Goal: Transaction & Acquisition: Purchase product/service

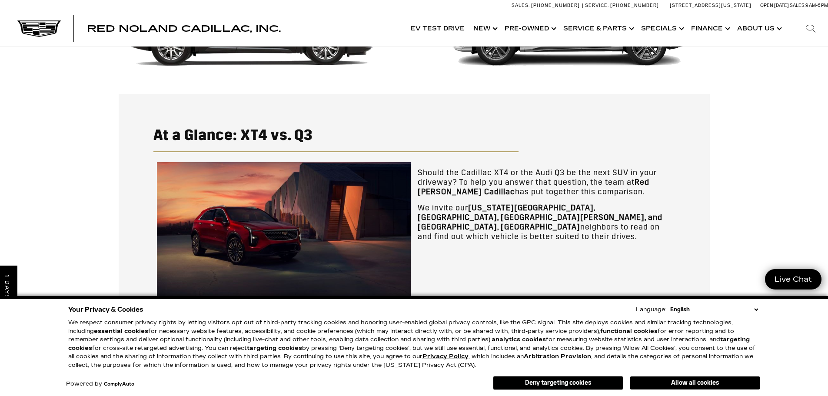
scroll to position [136, 0]
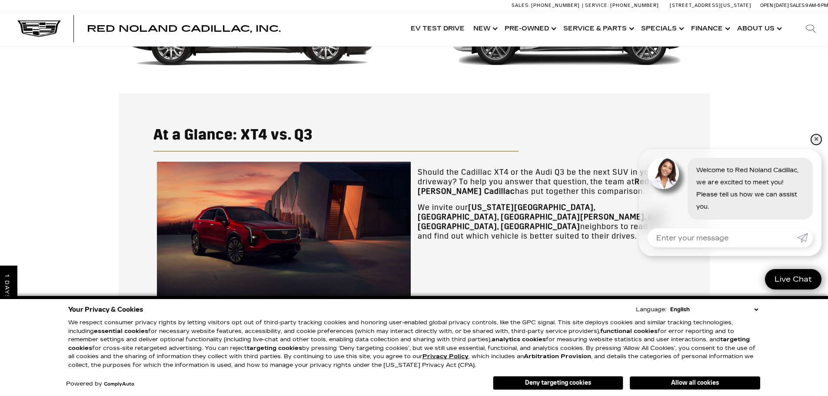
click at [813, 140] on link "✕" at bounding box center [816, 139] width 10 height 10
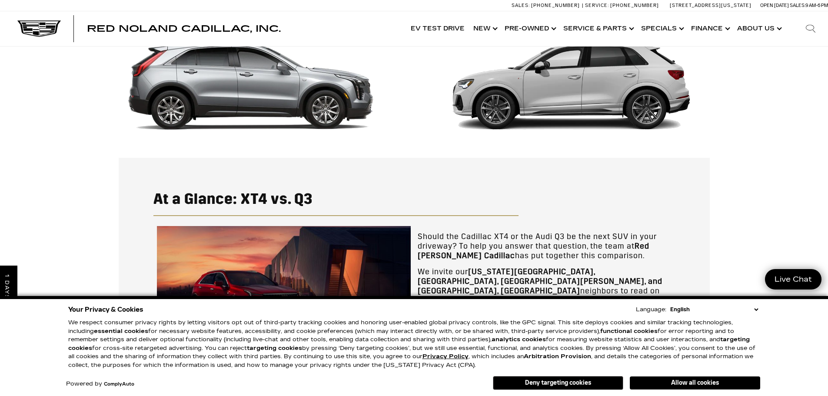
scroll to position [0, 0]
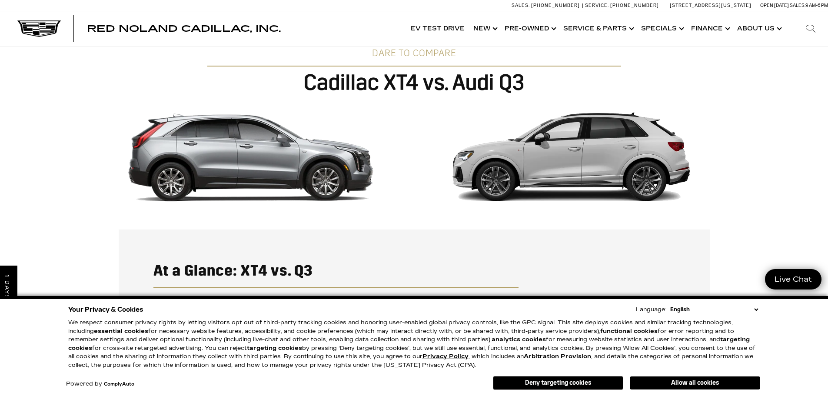
click at [286, 151] on img at bounding box center [252, 157] width 252 height 99
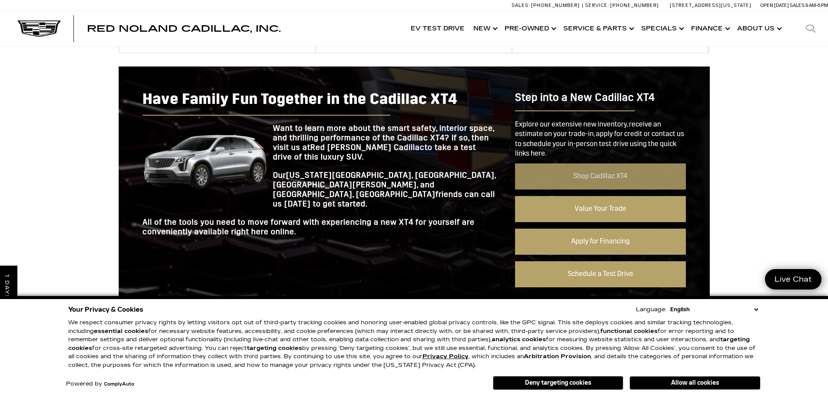
scroll to position [651, 0]
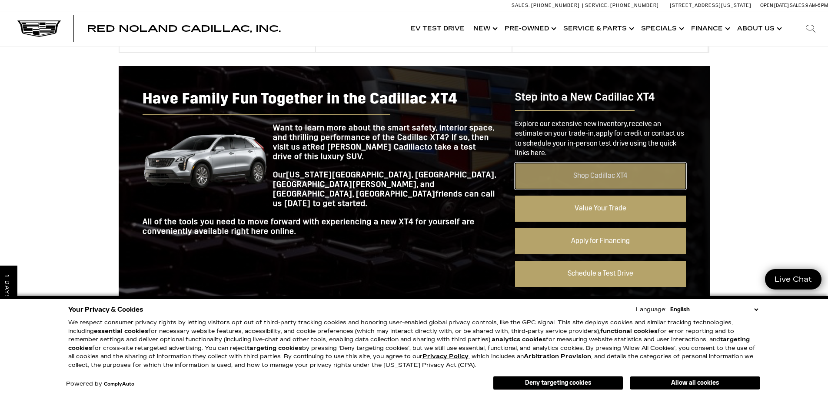
click at [602, 176] on link "Shop Cadillac XT4" at bounding box center [600, 176] width 170 height 26
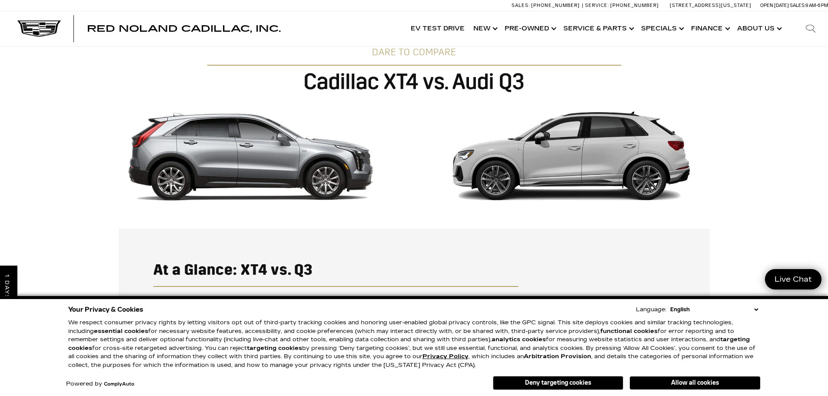
scroll to position [0, 0]
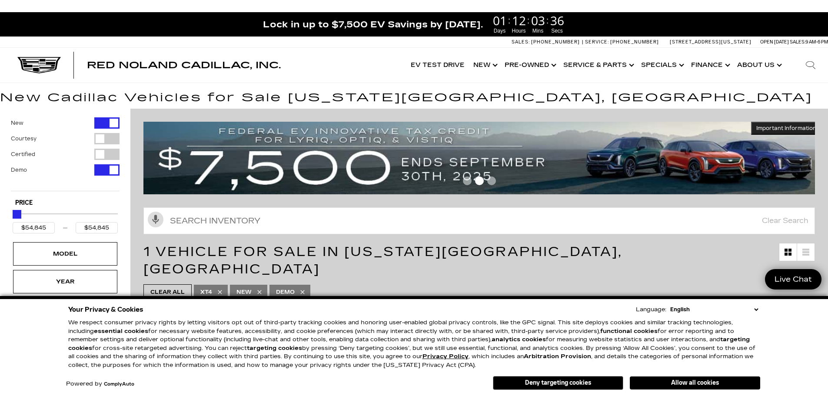
drag, startPoint x: 692, startPoint y: 379, endPoint x: 578, endPoint y: 308, distance: 134.1
click at [692, 379] on button "Allow all cookies" at bounding box center [694, 382] width 130 height 13
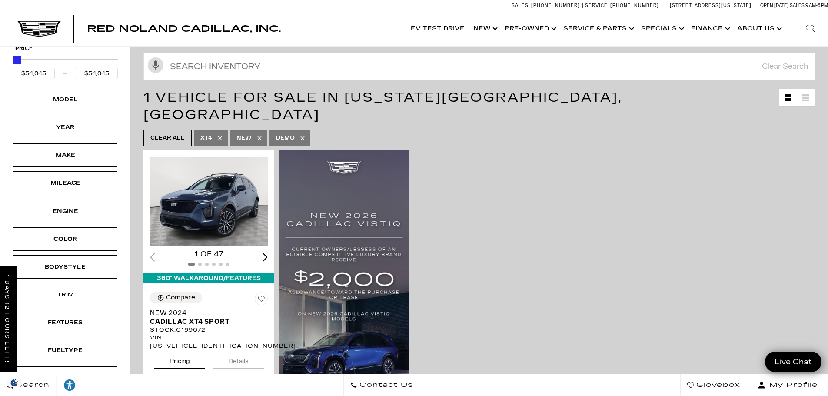
scroll to position [130, 0]
click at [262, 252] on div "Next slide" at bounding box center [264, 256] width 5 height 8
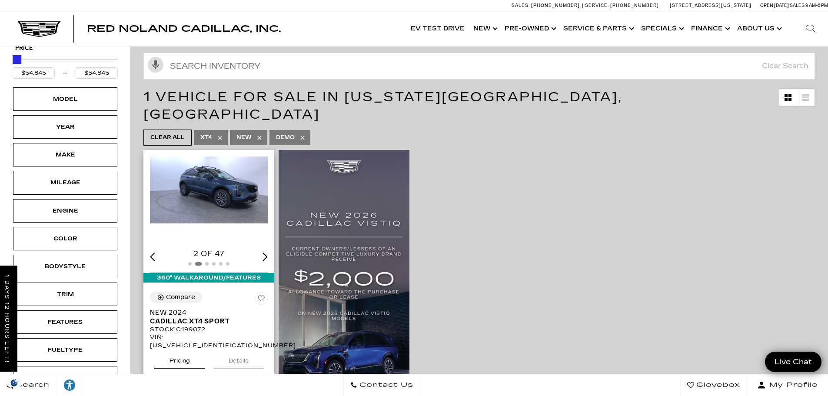
click at [262, 252] on div "Next slide" at bounding box center [264, 256] width 5 height 8
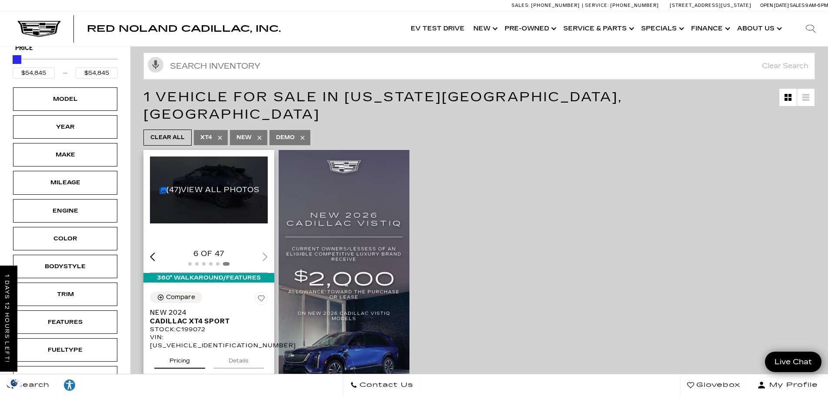
click at [260, 249] on div "6 of 47" at bounding box center [209, 254] width 118 height 10
drag, startPoint x: 268, startPoint y: 241, endPoint x: 229, endPoint y: 216, distance: 45.7
click at [266, 249] on div "6 of 47" at bounding box center [209, 254] width 118 height 10
click at [192, 185] on link "(47) View All Photos" at bounding box center [209, 189] width 100 height 8
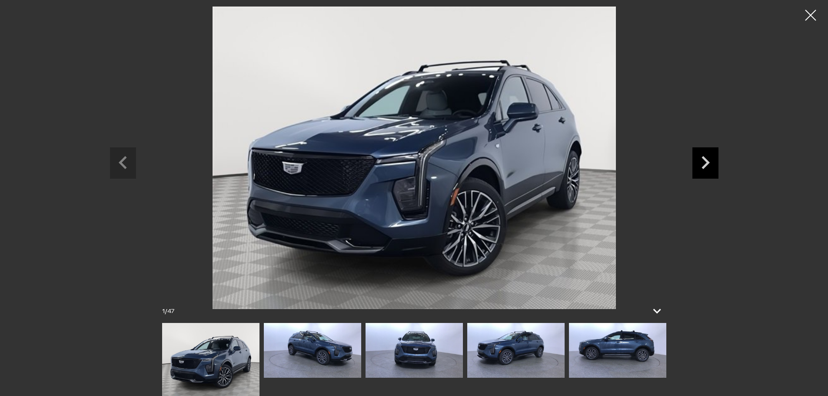
click at [698, 160] on icon "Next slide" at bounding box center [705, 161] width 26 height 28
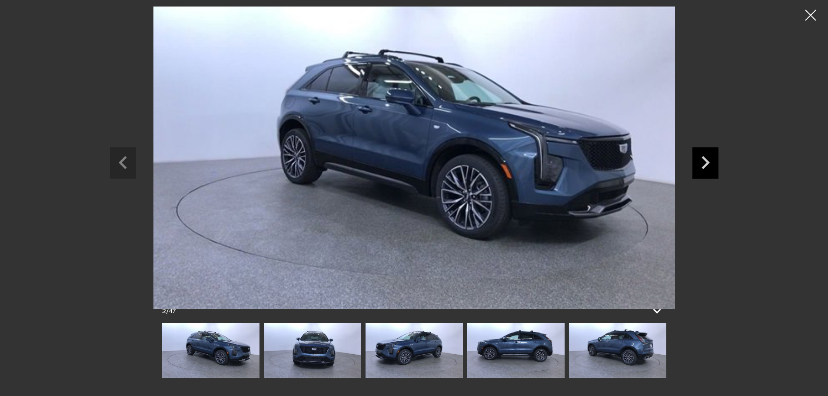
click at [698, 160] on icon "Next slide" at bounding box center [705, 161] width 26 height 28
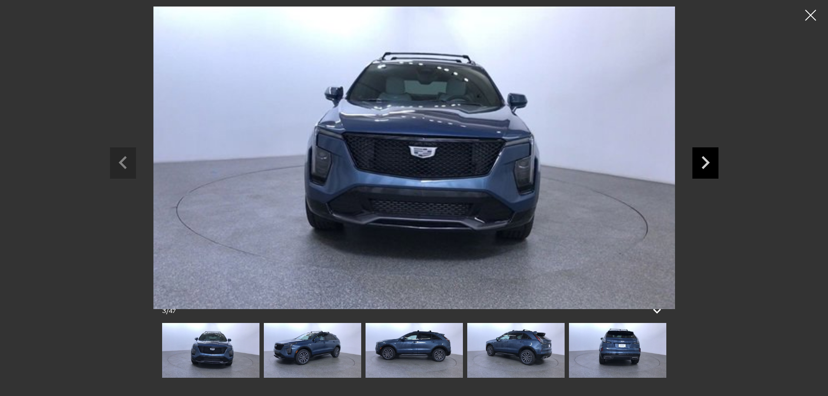
click at [698, 160] on icon "Next slide" at bounding box center [705, 161] width 26 height 28
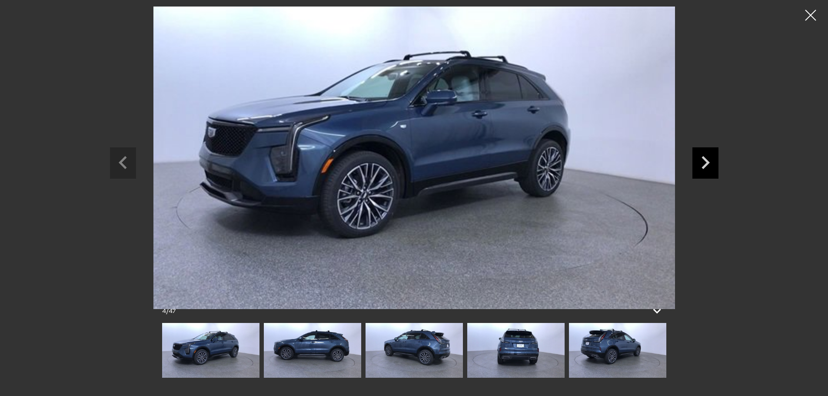
click at [698, 160] on icon "Next slide" at bounding box center [705, 161] width 26 height 28
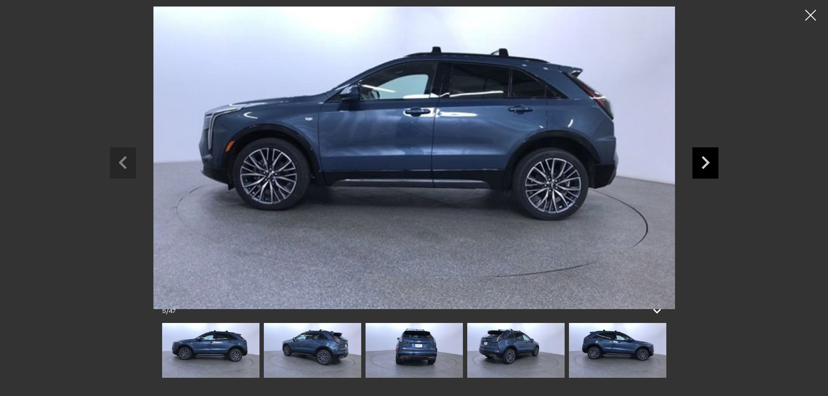
click at [698, 160] on icon "Next slide" at bounding box center [705, 161] width 26 height 28
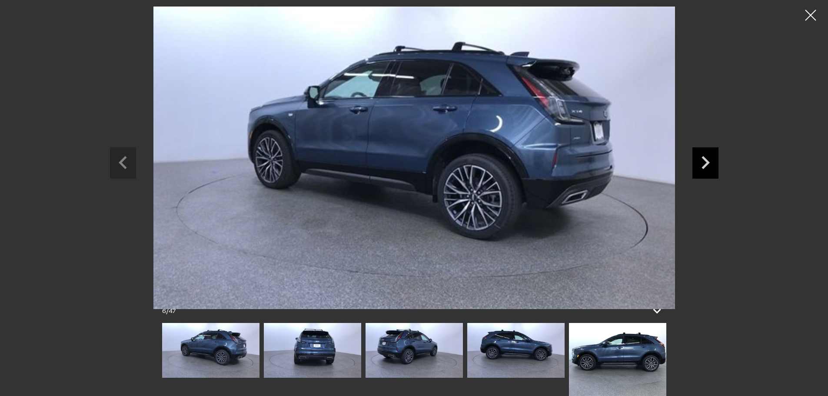
click at [702, 159] on icon "Next slide" at bounding box center [705, 161] width 26 height 28
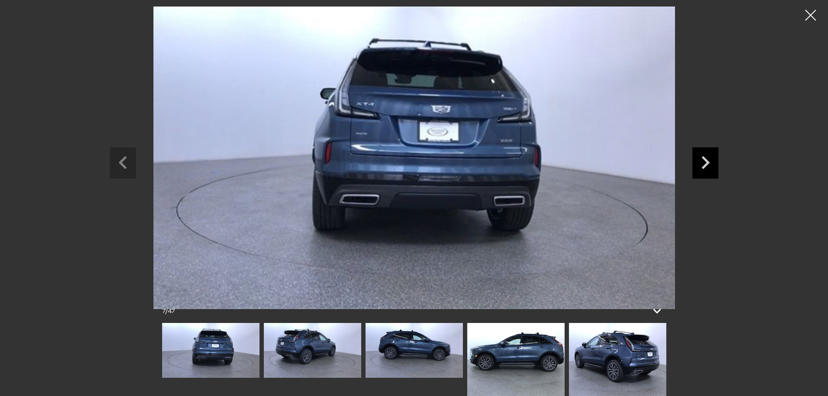
click at [702, 159] on icon "Next slide" at bounding box center [705, 161] width 26 height 28
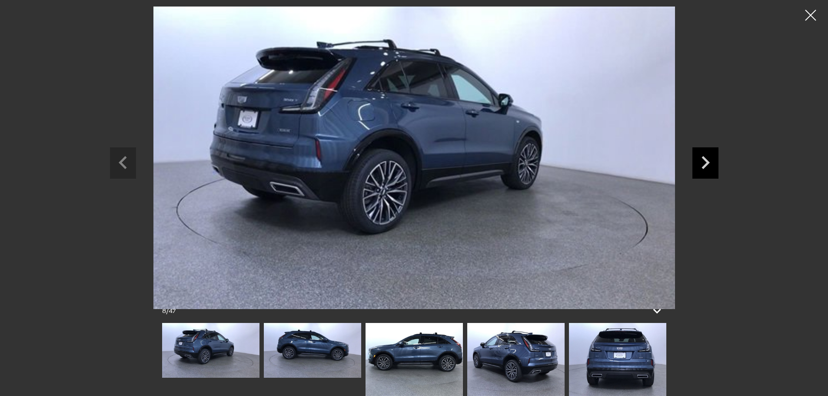
click at [702, 159] on icon "Next slide" at bounding box center [705, 161] width 26 height 28
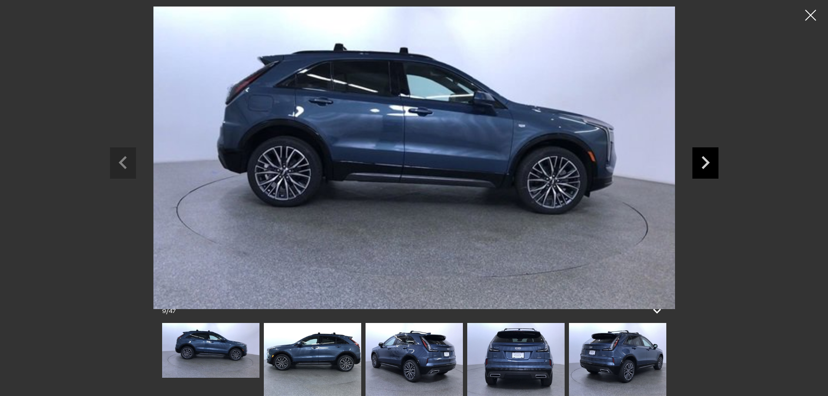
click at [702, 159] on icon "Next slide" at bounding box center [705, 161] width 26 height 28
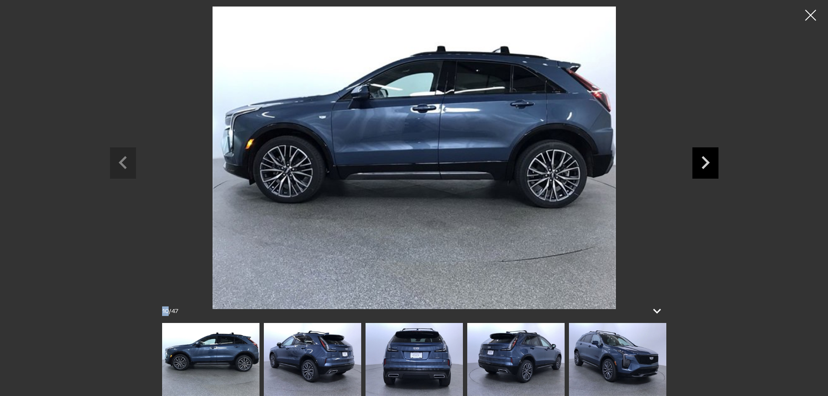
click at [702, 159] on icon "Next slide" at bounding box center [705, 161] width 26 height 28
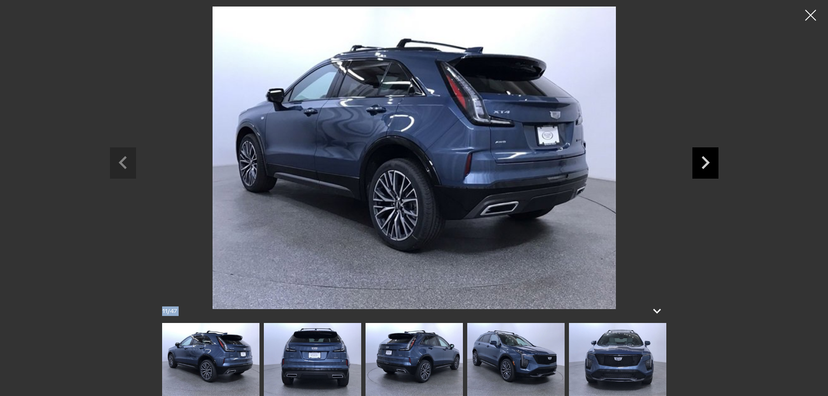
click at [702, 159] on icon "Next slide" at bounding box center [705, 161] width 26 height 28
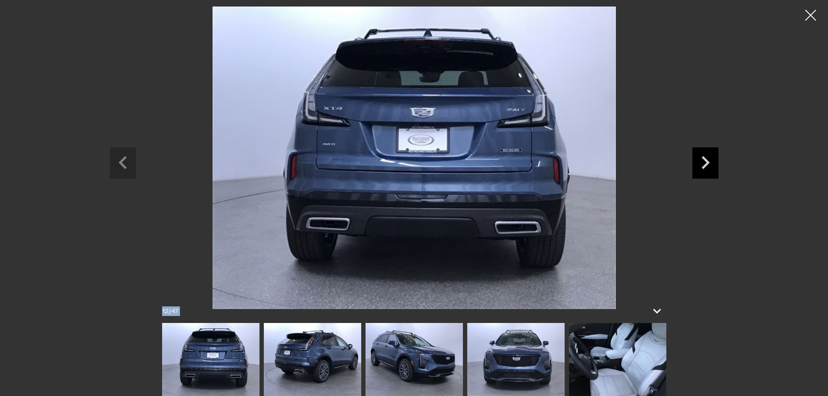
click at [702, 159] on icon "Next slide" at bounding box center [705, 161] width 26 height 28
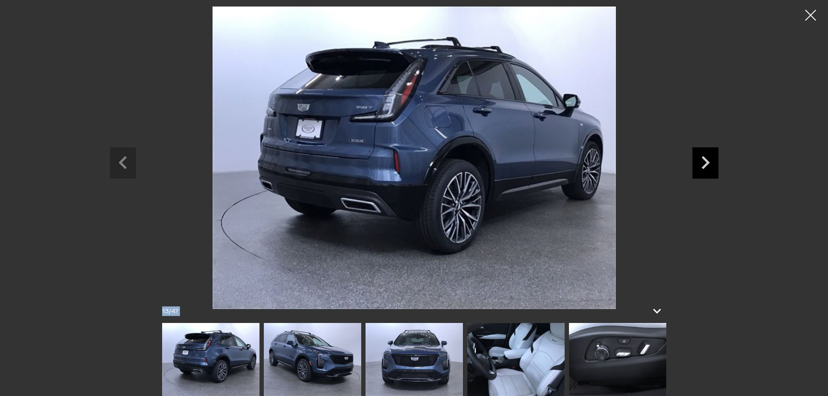
click at [702, 159] on icon "Next slide" at bounding box center [705, 161] width 26 height 28
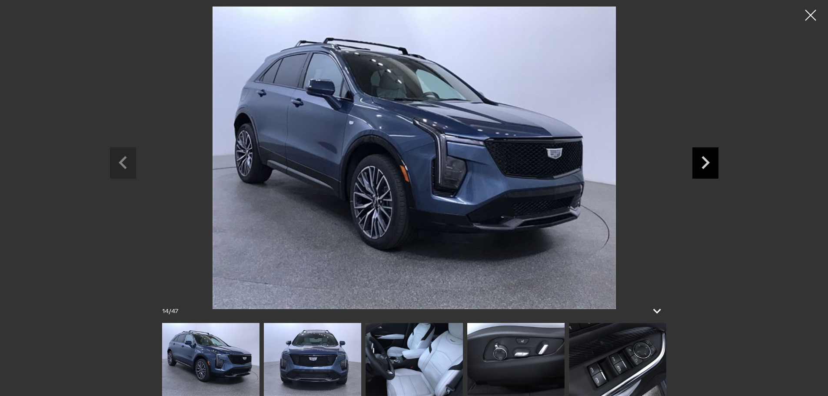
click at [702, 159] on icon "Next slide" at bounding box center [705, 161] width 26 height 28
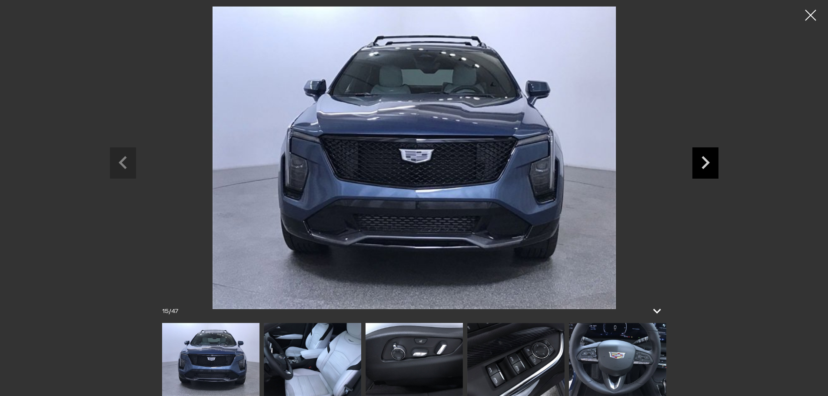
click at [702, 159] on icon "Next slide" at bounding box center [705, 161] width 26 height 28
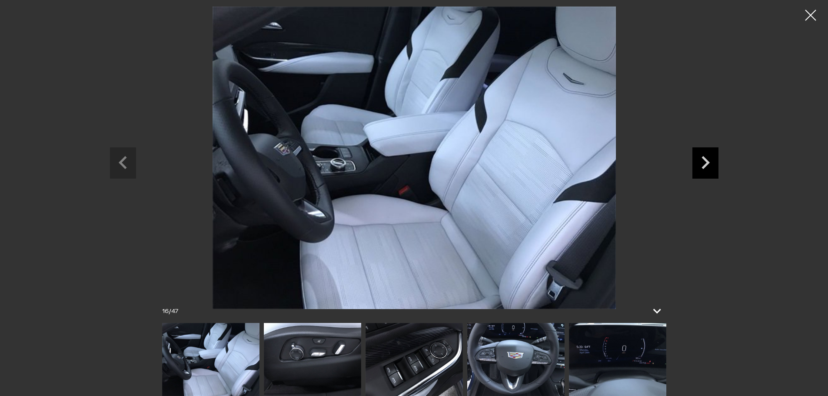
click at [702, 159] on icon "Next slide" at bounding box center [705, 161] width 26 height 28
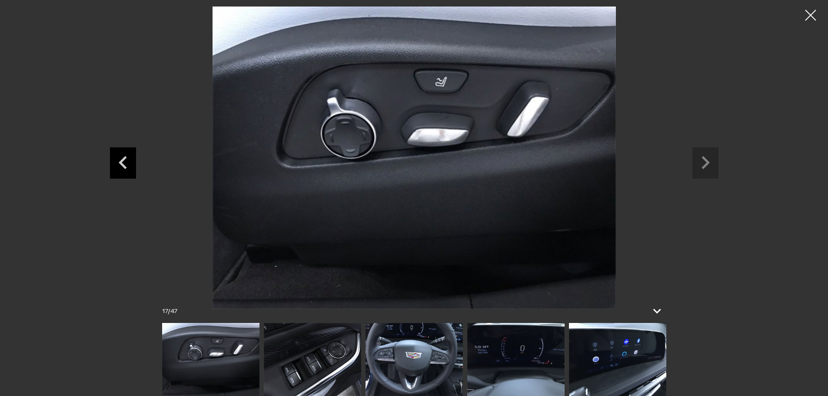
click at [135, 163] on icon "Previous slide" at bounding box center [123, 161] width 26 height 28
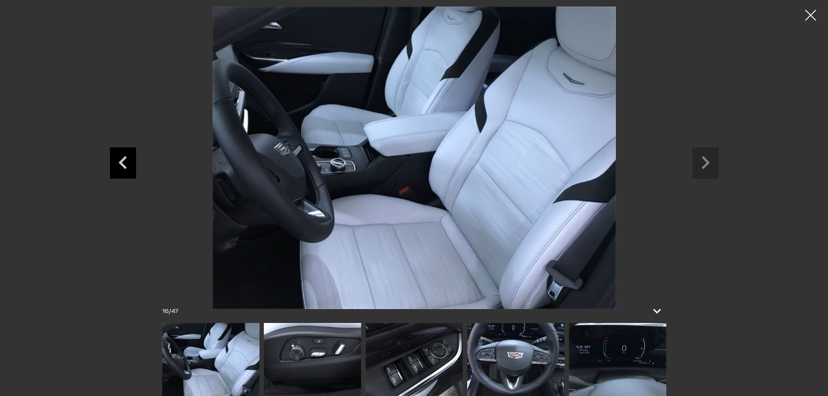
click at [135, 163] on icon "Previous slide" at bounding box center [123, 161] width 26 height 28
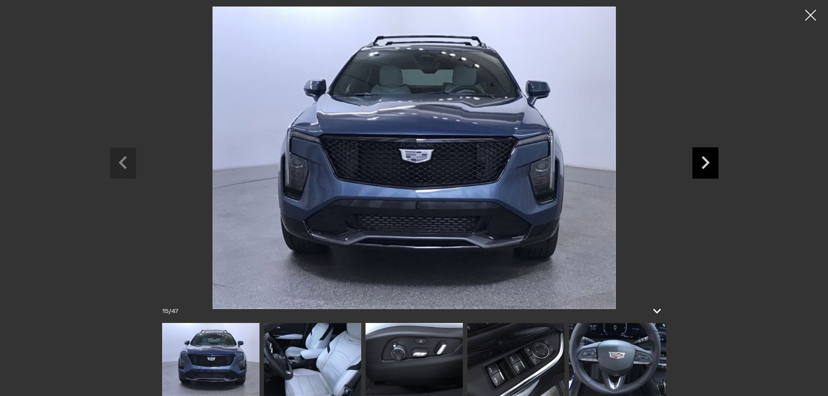
click at [705, 160] on icon "Next slide" at bounding box center [705, 162] width 8 height 13
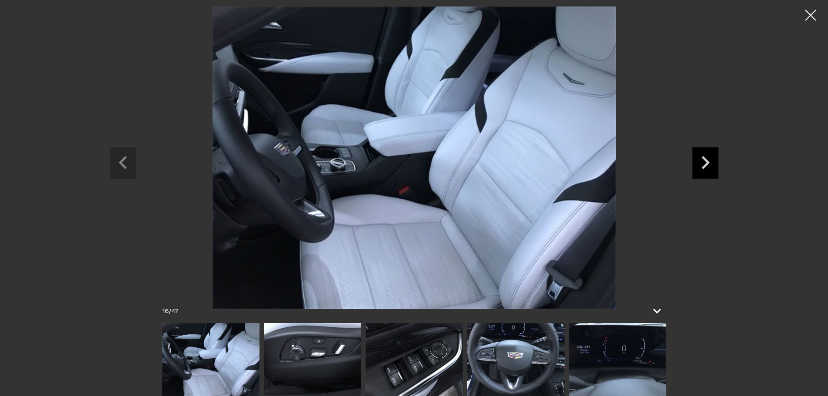
click at [705, 160] on icon "Next slide" at bounding box center [705, 162] width 8 height 13
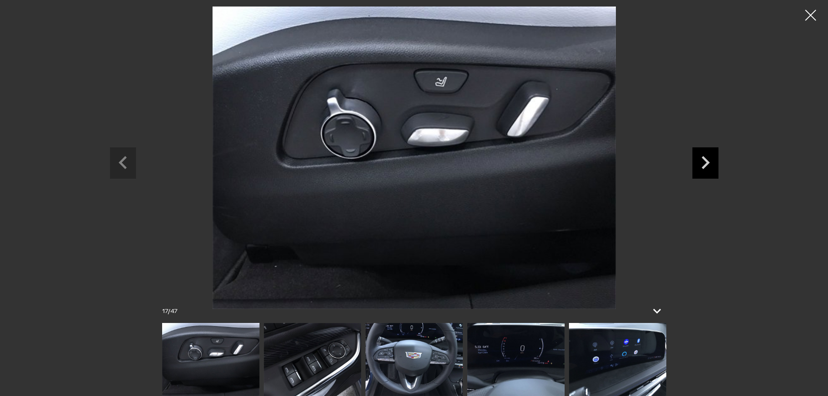
click at [705, 160] on icon "Next slide" at bounding box center [705, 162] width 8 height 13
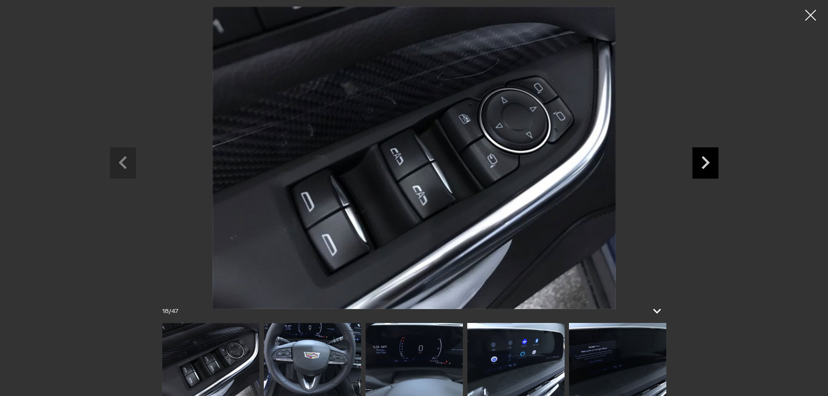
click at [705, 160] on icon "Next slide" at bounding box center [705, 162] width 8 height 13
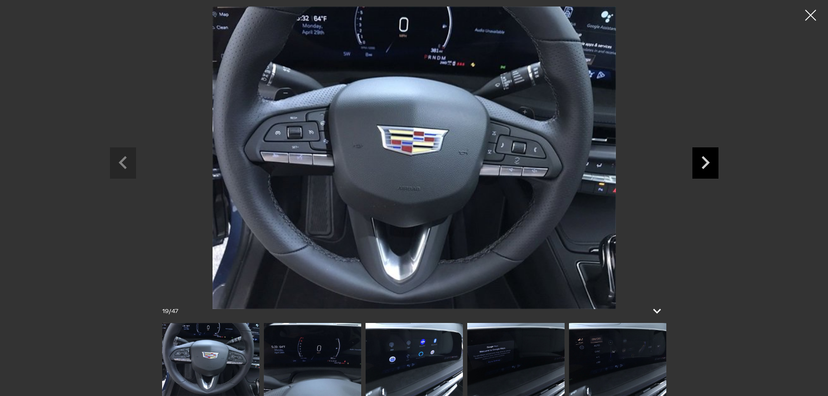
click at [705, 160] on icon "Next slide" at bounding box center [705, 162] width 8 height 13
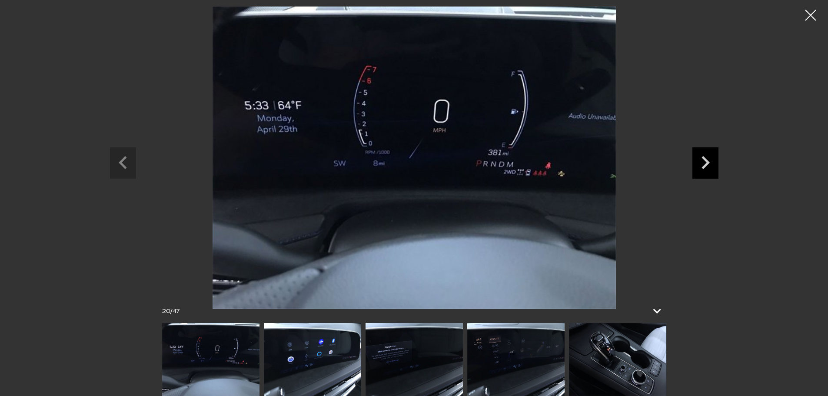
click at [705, 160] on icon "Next slide" at bounding box center [705, 162] width 8 height 13
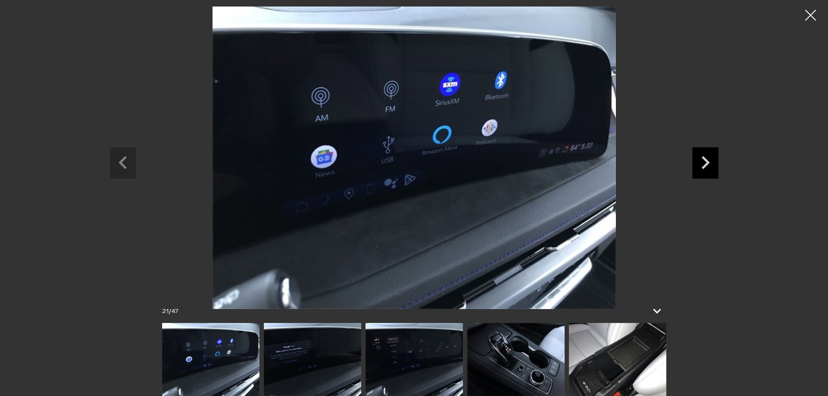
click at [705, 160] on icon "Next slide" at bounding box center [705, 162] width 8 height 13
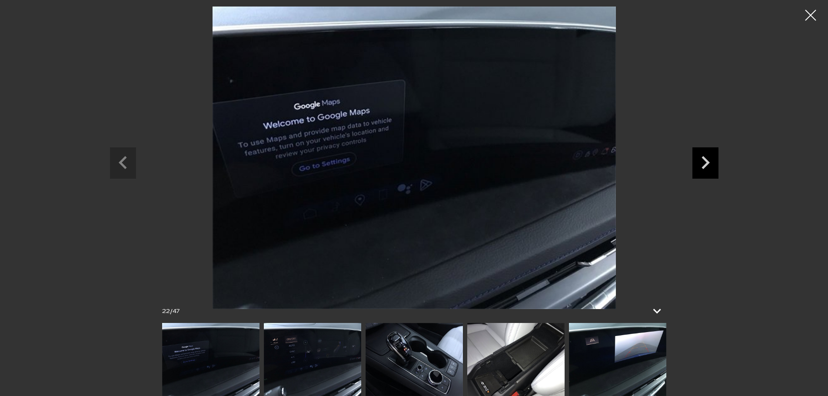
click at [705, 160] on icon "Next slide" at bounding box center [705, 162] width 8 height 13
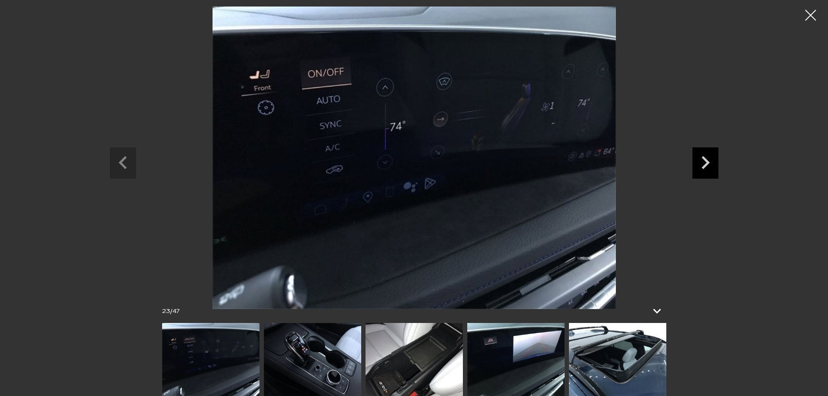
click at [705, 160] on icon "Next slide" at bounding box center [705, 162] width 8 height 13
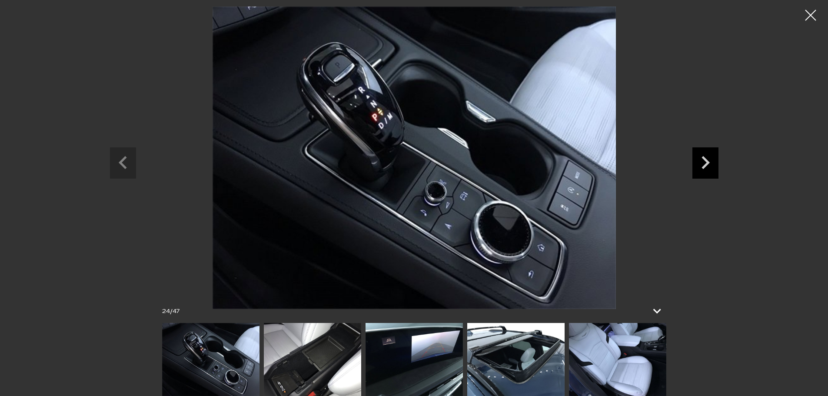
click at [705, 160] on icon "Next slide" at bounding box center [705, 162] width 8 height 13
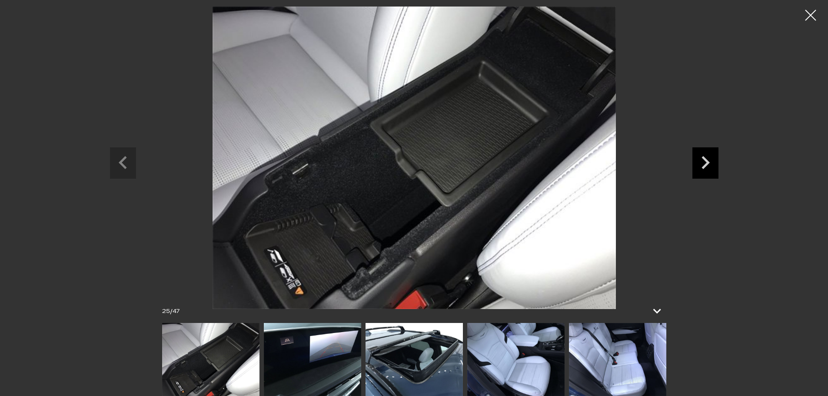
click at [705, 160] on icon "Next slide" at bounding box center [705, 162] width 8 height 13
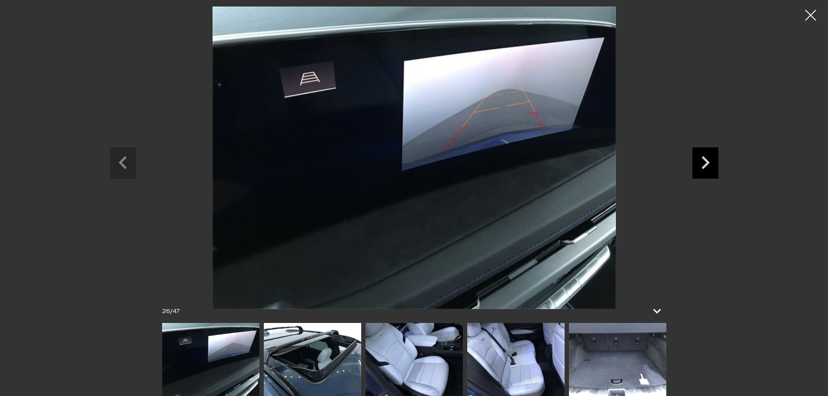
click at [705, 160] on icon "Next slide" at bounding box center [705, 162] width 8 height 13
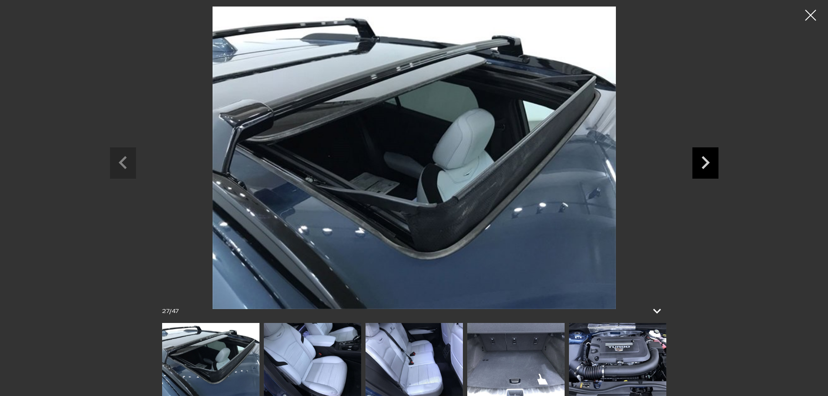
click at [705, 160] on icon "Next slide" at bounding box center [705, 162] width 8 height 13
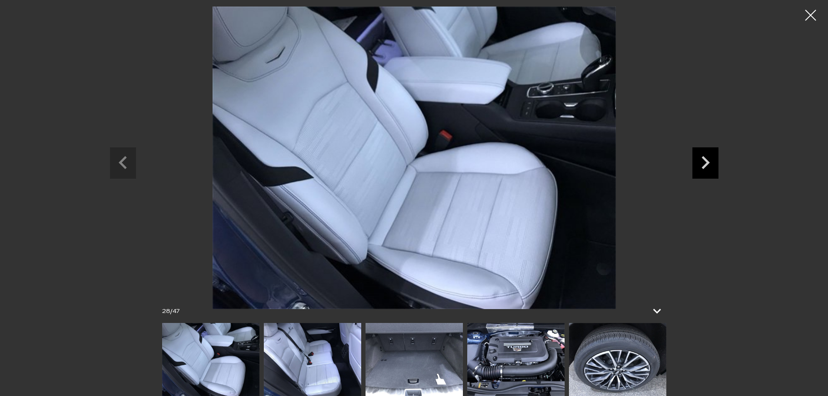
click at [705, 160] on icon "Next slide" at bounding box center [705, 162] width 8 height 13
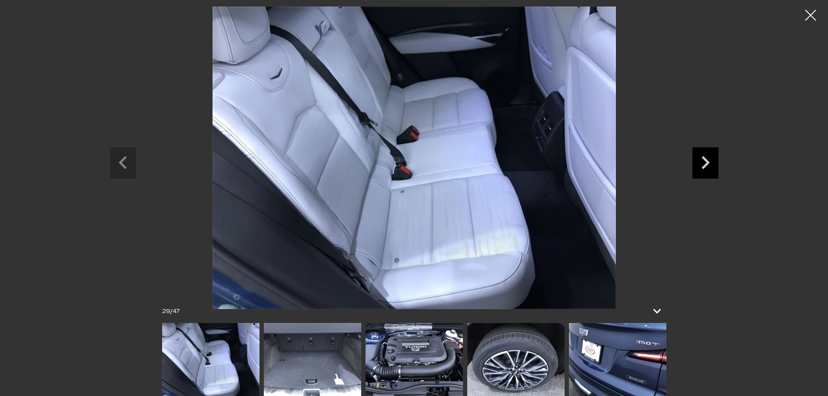
click at [705, 160] on icon "Next slide" at bounding box center [705, 162] width 8 height 13
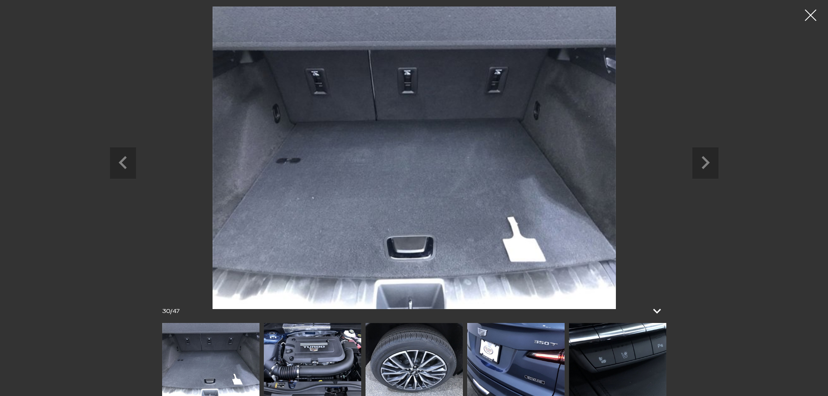
click at [809, 15] on div at bounding box center [810, 15] width 23 height 23
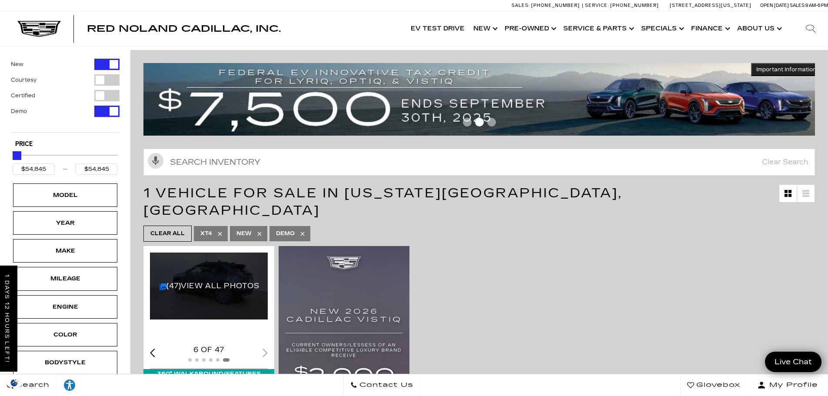
scroll to position [0, 0]
